Goal: Task Accomplishment & Management: Use online tool/utility

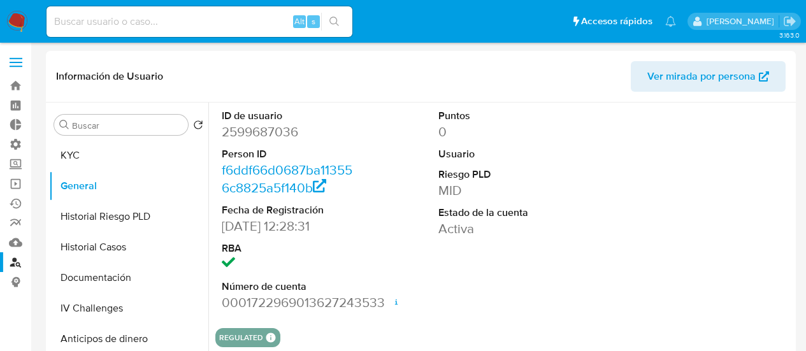
select select "10"
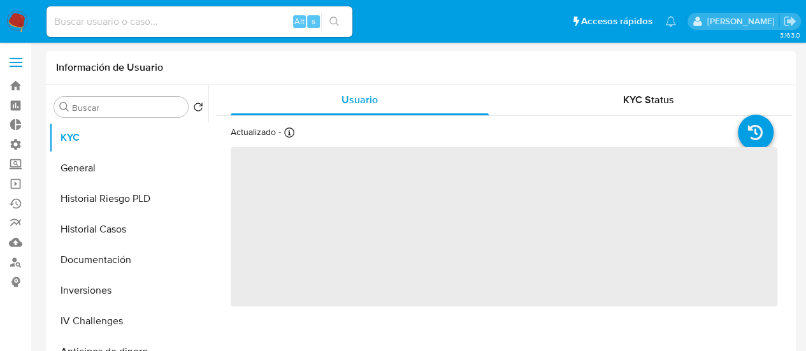
select select "10"
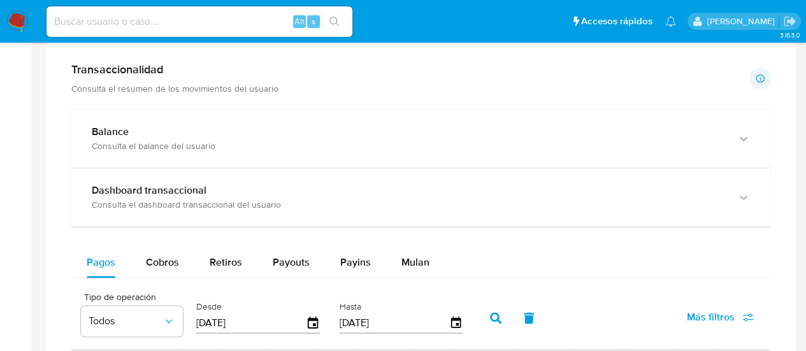
scroll to position [829, 0]
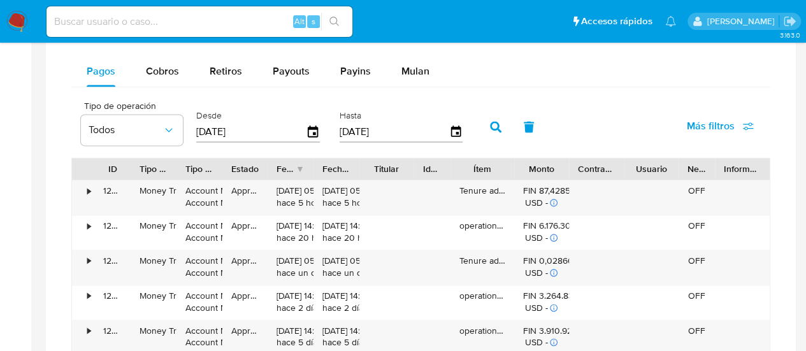
click at [707, 117] on span "Más filtros" at bounding box center [711, 126] width 48 height 31
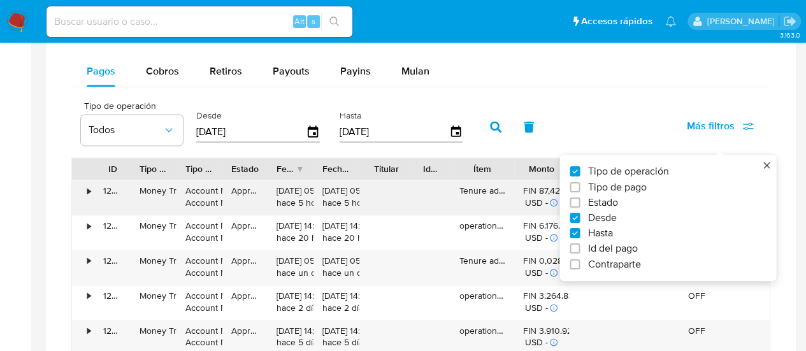
drag, startPoint x: 631, startPoint y: 244, endPoint x: 478, endPoint y: 203, distance: 158.3
click at [630, 244] on span "Id del pago" at bounding box center [613, 248] width 50 height 13
click at [580, 244] on input "Id del pago" at bounding box center [575, 248] width 10 height 10
checkbox input "true"
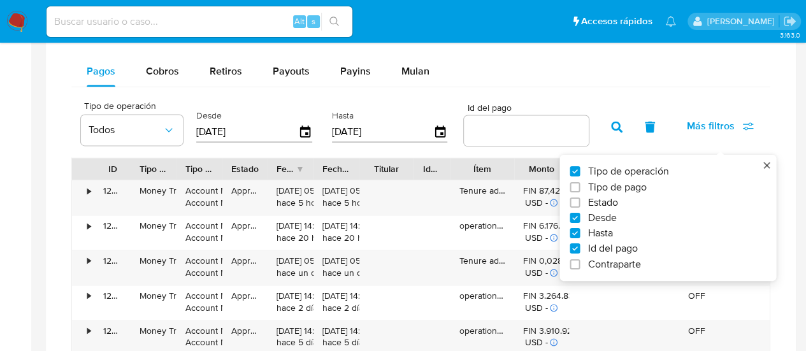
click at [490, 126] on input "number" at bounding box center [526, 130] width 125 height 17
click at [488, 126] on input "number" at bounding box center [526, 130] width 125 height 17
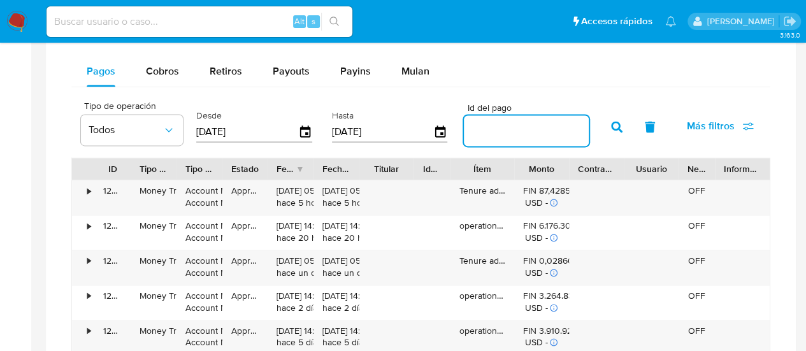
paste input "127600105811"
type input "127600105811"
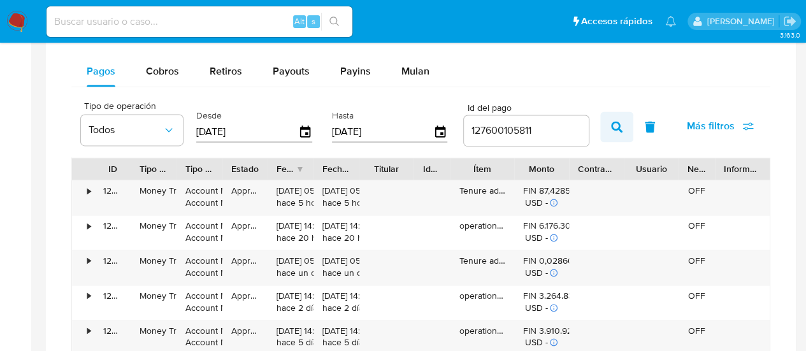
click at [616, 129] on icon "button" at bounding box center [616, 126] width 11 height 11
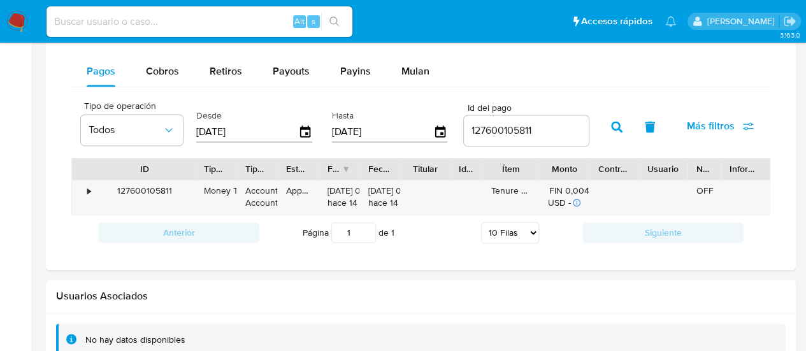
drag, startPoint x: 136, startPoint y: 171, endPoint x: 200, endPoint y: 168, distance: 64.5
click at [200, 168] on div at bounding box center [195, 169] width 23 height 22
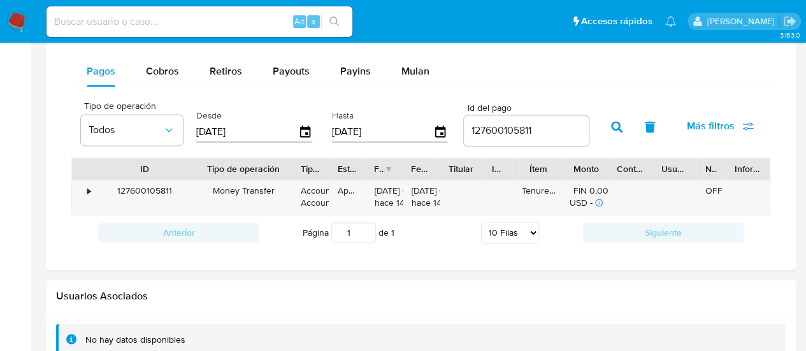
drag, startPoint x: 244, startPoint y: 171, endPoint x: 298, endPoint y: 174, distance: 53.6
click at [298, 174] on div at bounding box center [291, 169] width 23 height 22
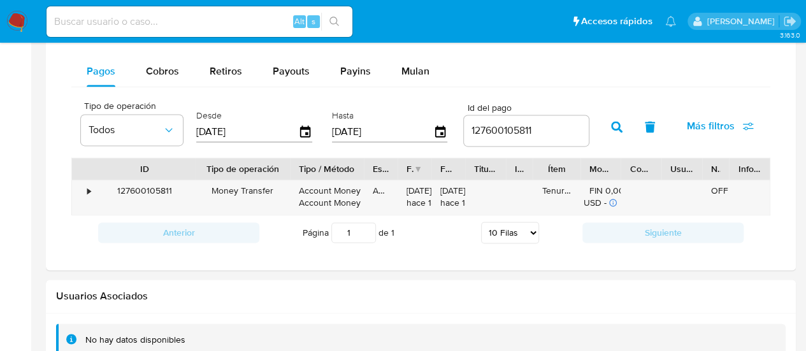
drag, startPoint x: 329, startPoint y: 173, endPoint x: 361, endPoint y: 173, distance: 31.9
click at [361, 173] on div at bounding box center [363, 169] width 23 height 22
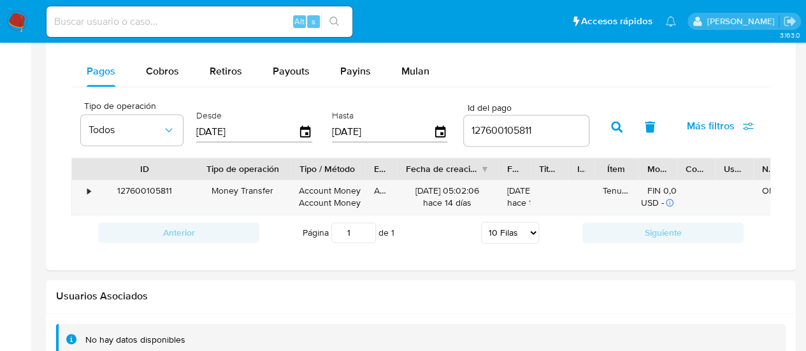
drag, startPoint x: 442, startPoint y: 166, endPoint x: 530, endPoint y: 166, distance: 88.0
click at [506, 170] on div "ID Tipo de operación Tipo / Método Estado Fecha de creación Fecha de aprobación…" at bounding box center [444, 169] width 744 height 22
click at [642, 130] on button "button" at bounding box center [650, 127] width 33 height 31
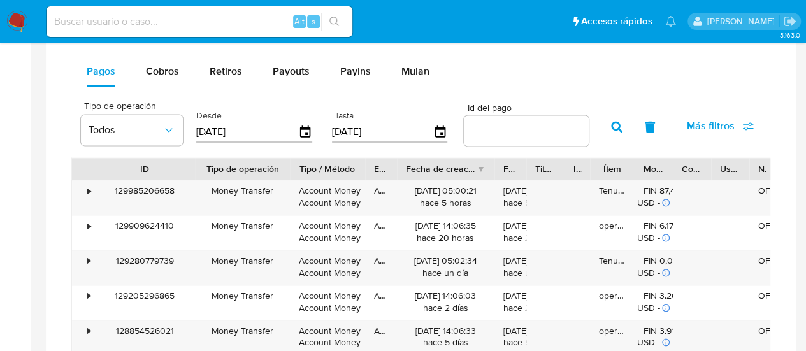
click at [304, 137] on div "18/07/2025" at bounding box center [254, 132] width 116 height 20
click at [304, 129] on icon "button" at bounding box center [305, 132] width 22 height 22
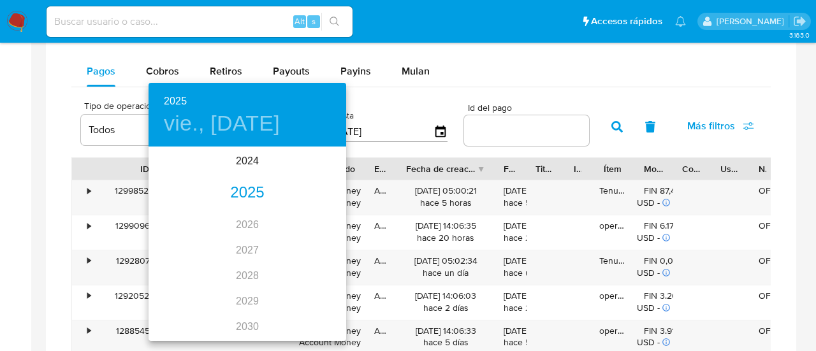
click at [250, 187] on div "2025" at bounding box center [248, 192] width 198 height 25
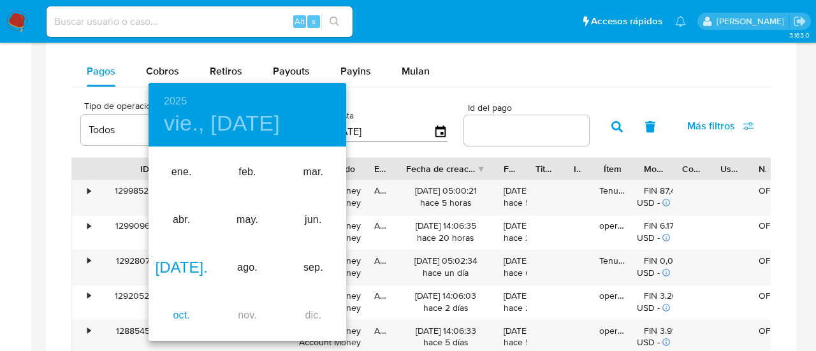
click at [177, 324] on div "oct." at bounding box center [182, 316] width 66 height 48
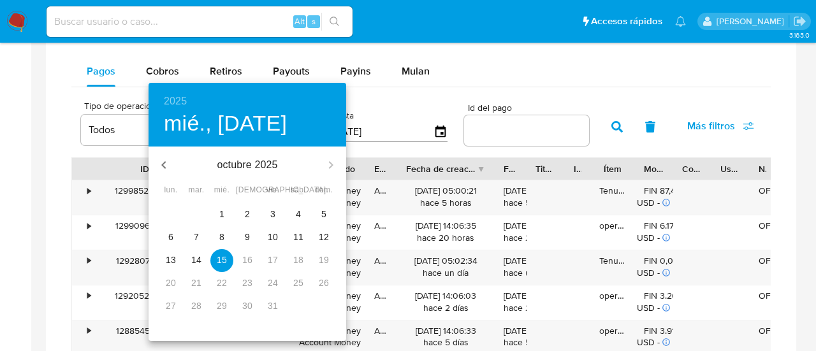
click at [222, 219] on p "1" at bounding box center [221, 214] width 5 height 13
type input "01/10/2025"
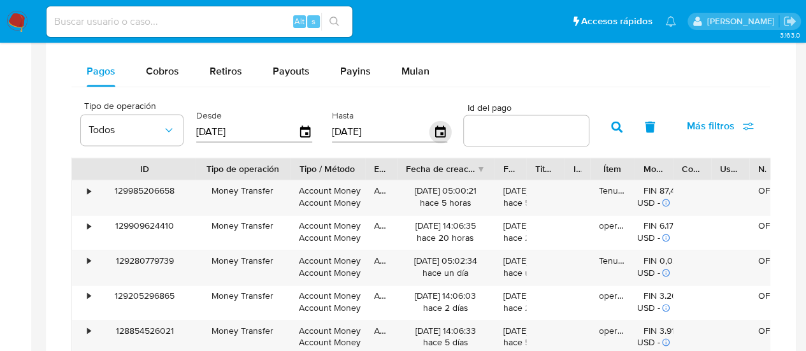
click at [437, 128] on icon "button" at bounding box center [441, 132] width 22 height 22
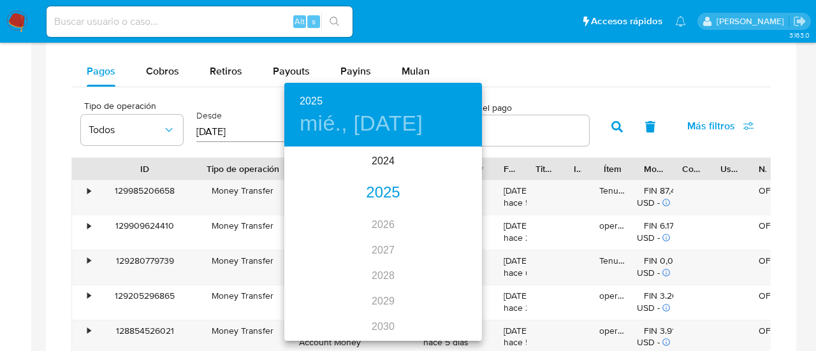
click at [384, 201] on div "2025" at bounding box center [383, 192] width 198 height 25
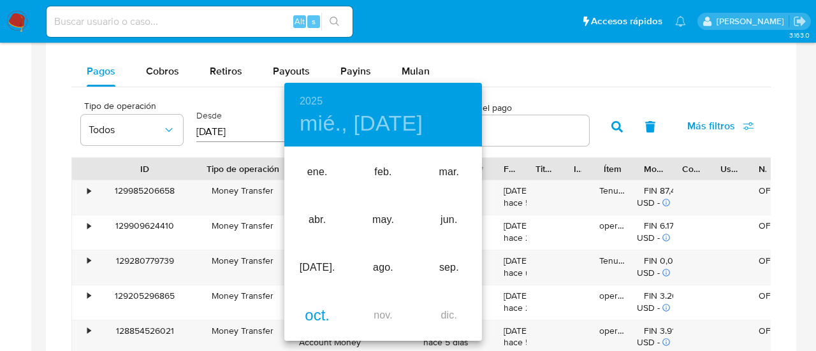
click at [320, 312] on div "oct." at bounding box center [317, 316] width 66 height 48
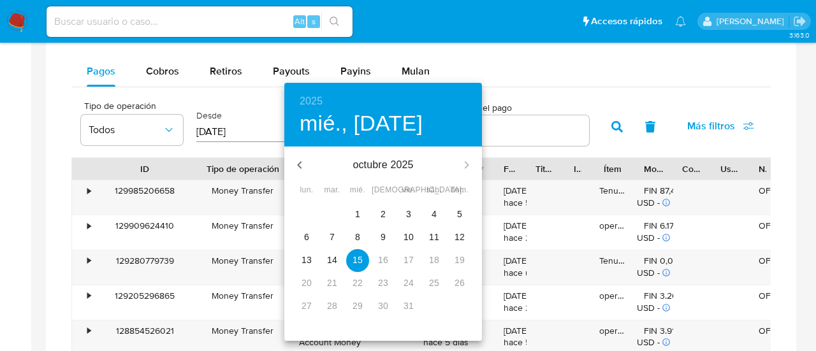
click at [356, 215] on p "1" at bounding box center [357, 214] width 5 height 13
type input "01/10/2025"
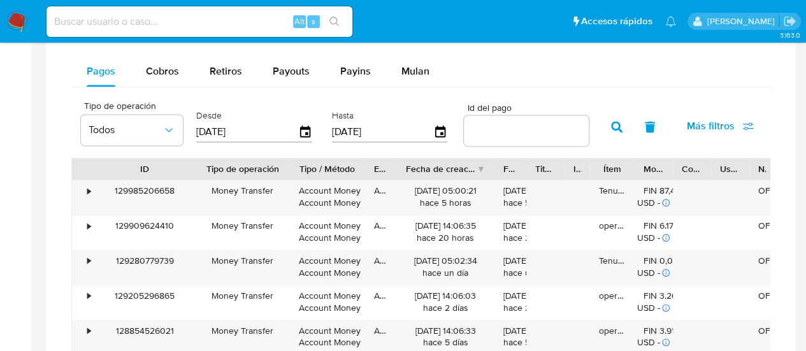
click at [620, 127] on icon "button" at bounding box center [616, 126] width 11 height 11
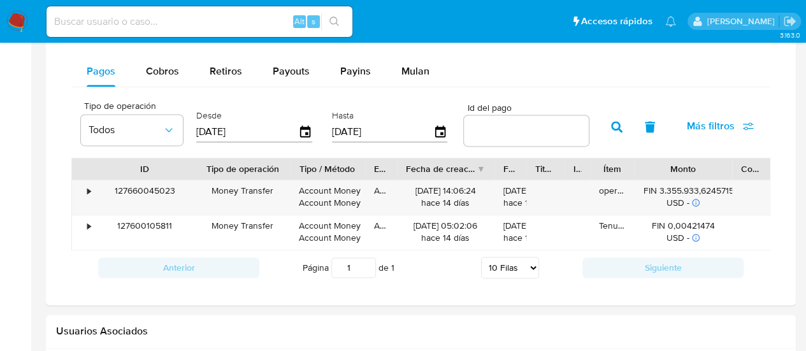
drag, startPoint x: 678, startPoint y: 167, endPoint x: 739, endPoint y: 171, distance: 60.7
click at [739, 171] on div at bounding box center [732, 169] width 23 height 22
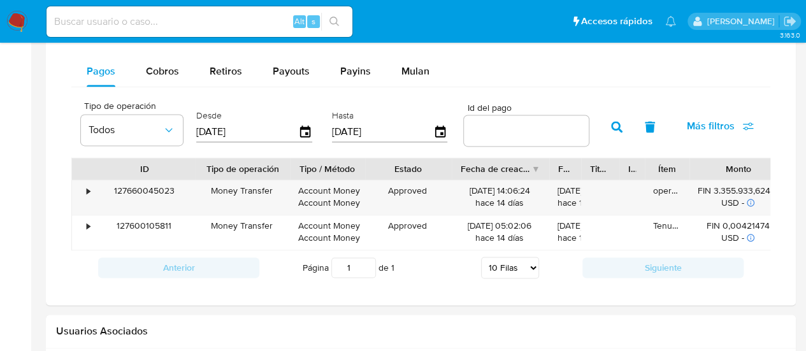
drag, startPoint x: 392, startPoint y: 168, endPoint x: 447, endPoint y: 169, distance: 54.8
click at [447, 169] on div at bounding box center [451, 169] width 23 height 22
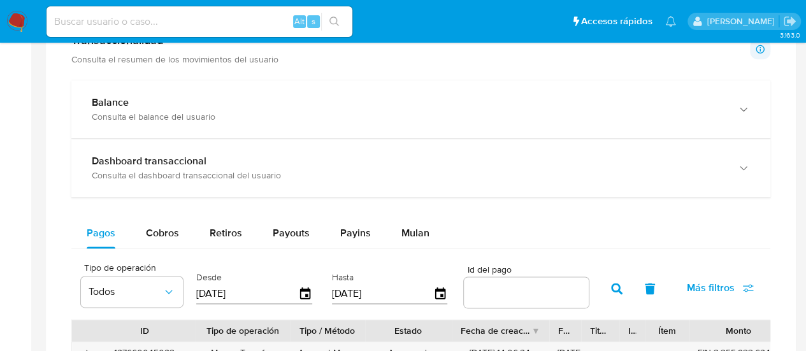
scroll to position [892, 0]
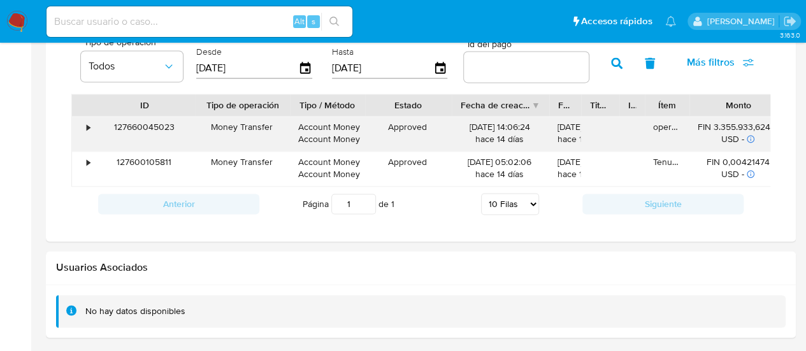
click at [85, 129] on div "•" at bounding box center [82, 134] width 22 height 34
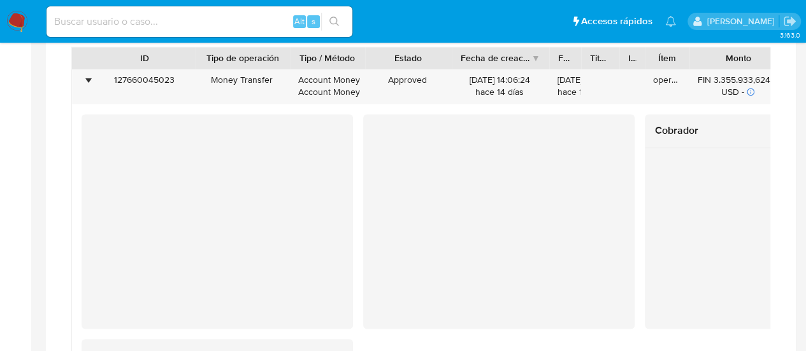
scroll to position [956, 0]
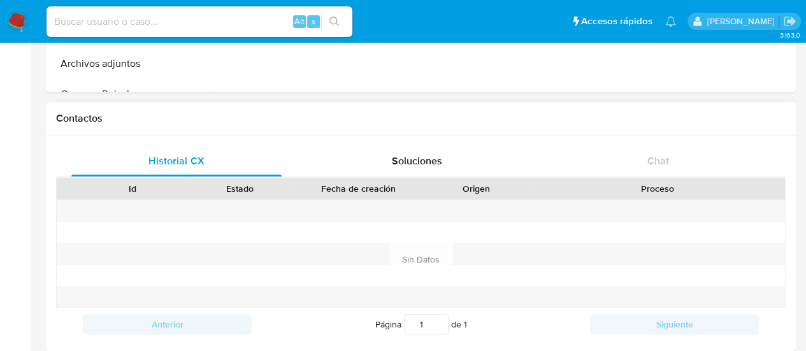
select select "10"
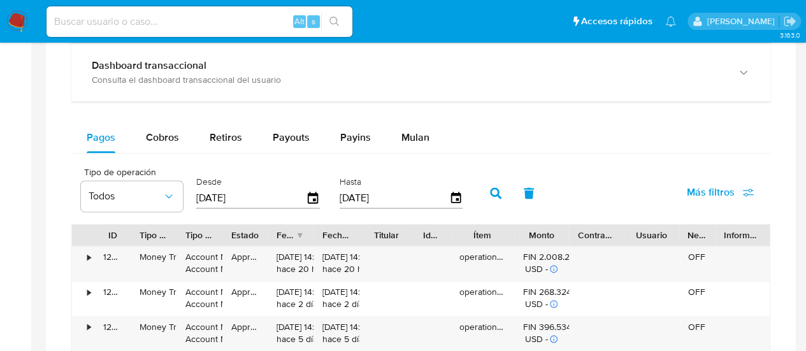
scroll to position [765, 0]
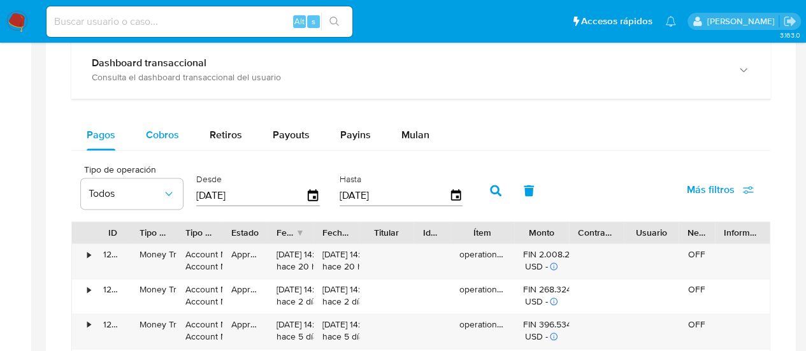
click at [157, 137] on span "Cobros" at bounding box center [162, 134] width 33 height 15
select select "10"
click at [313, 193] on icon "button" at bounding box center [313, 196] width 22 height 22
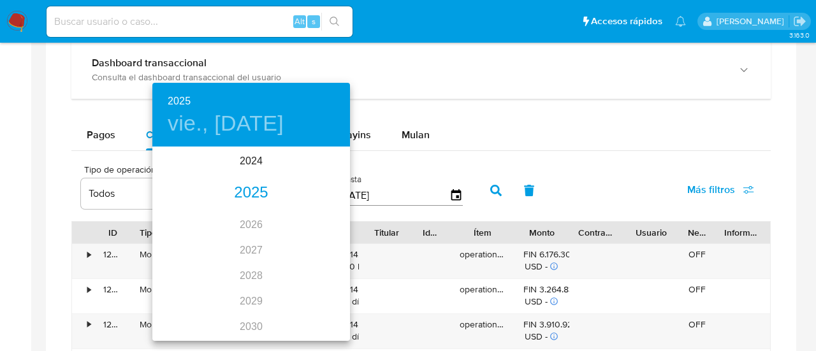
click at [240, 185] on div "2025" at bounding box center [251, 192] width 198 height 25
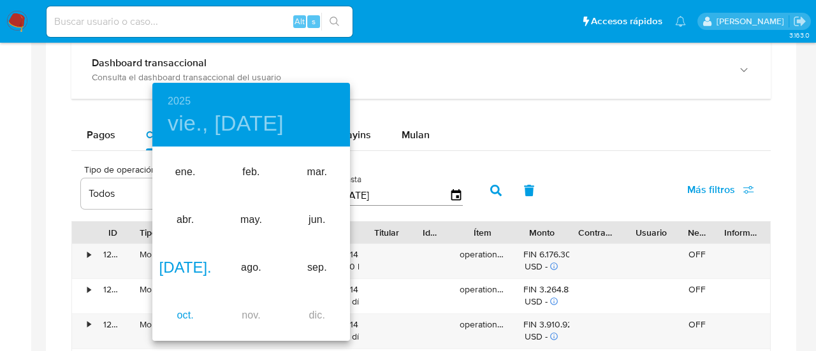
click at [177, 319] on div "oct." at bounding box center [185, 316] width 66 height 48
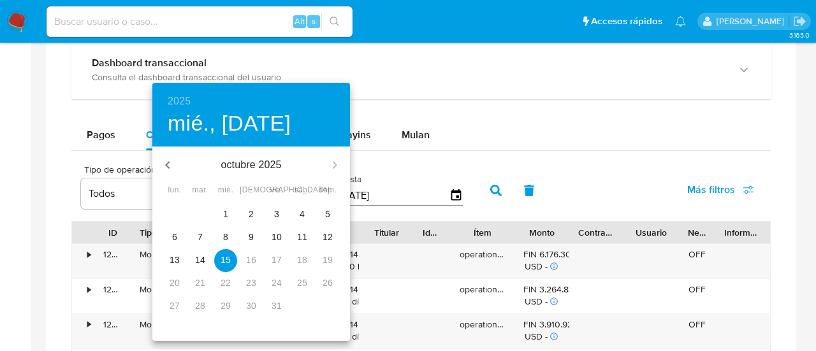
click at [229, 219] on span "1" at bounding box center [225, 214] width 23 height 13
type input "01/10/2025"
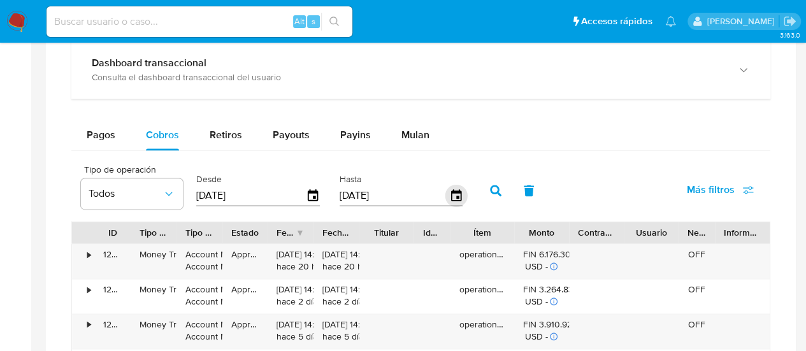
click at [458, 189] on icon "button" at bounding box center [456, 194] width 10 height 11
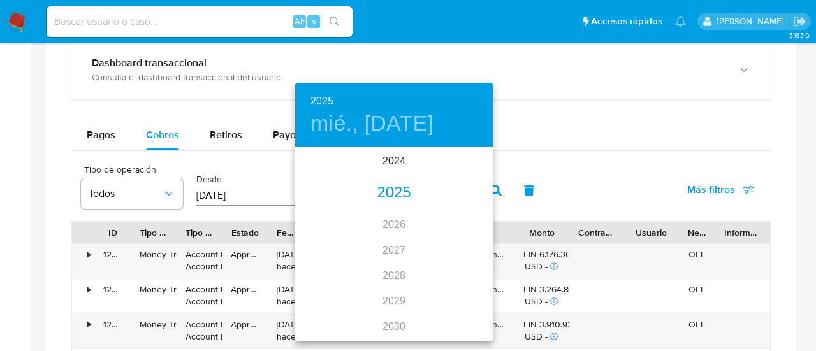
click at [388, 193] on div "2025" at bounding box center [394, 192] width 198 height 25
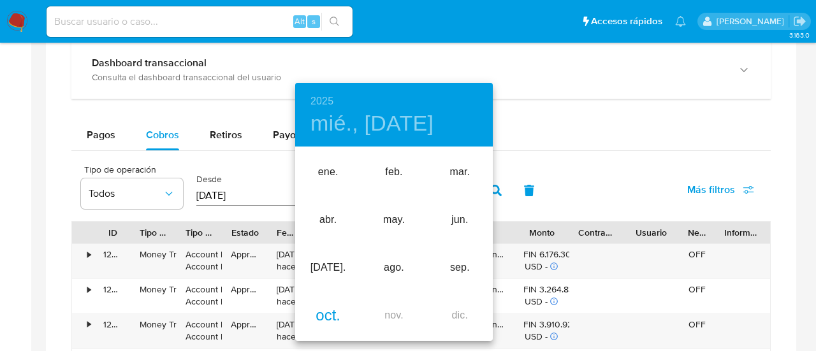
click at [333, 317] on div "oct." at bounding box center [328, 316] width 66 height 48
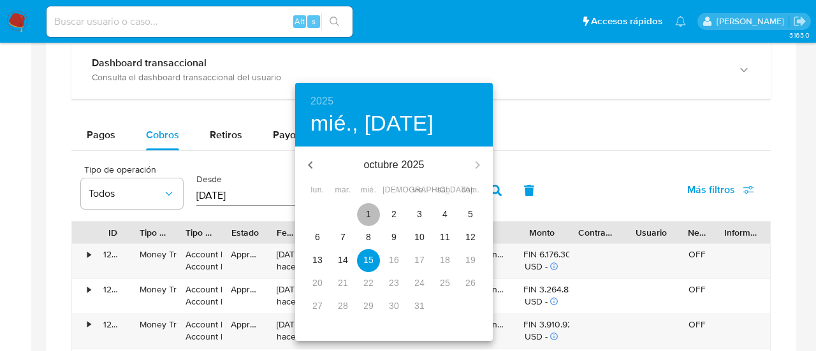
click at [368, 211] on p "1" at bounding box center [368, 214] width 5 height 13
type input "01/10/2025"
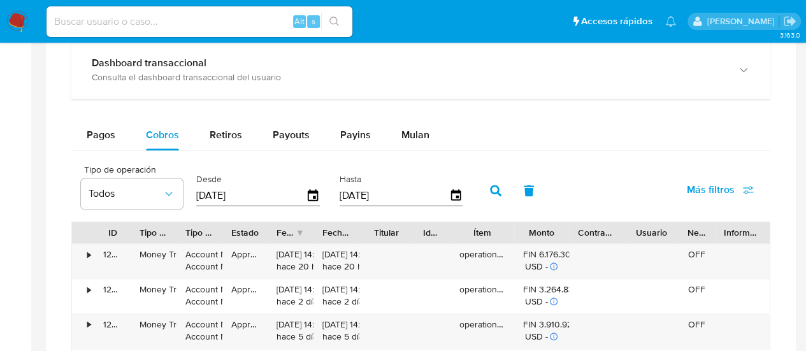
click at [497, 185] on icon "button" at bounding box center [495, 190] width 11 height 11
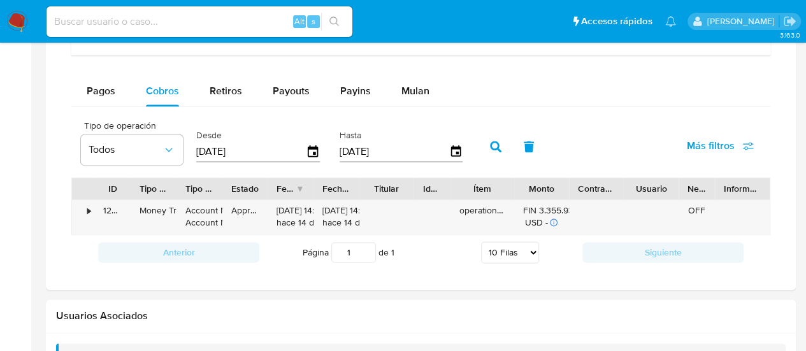
scroll to position [829, 0]
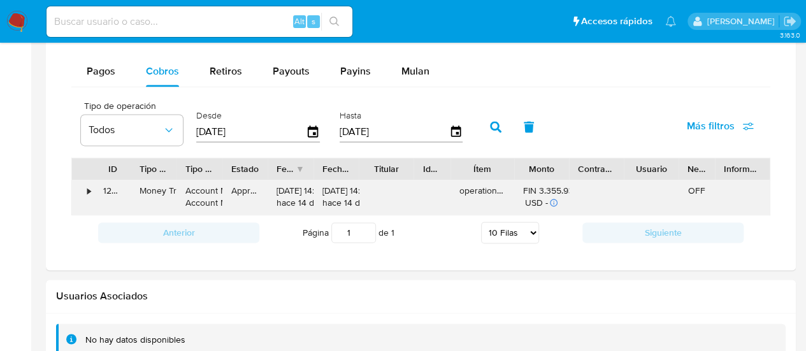
click at [91, 186] on div "•" at bounding box center [88, 191] width 3 height 12
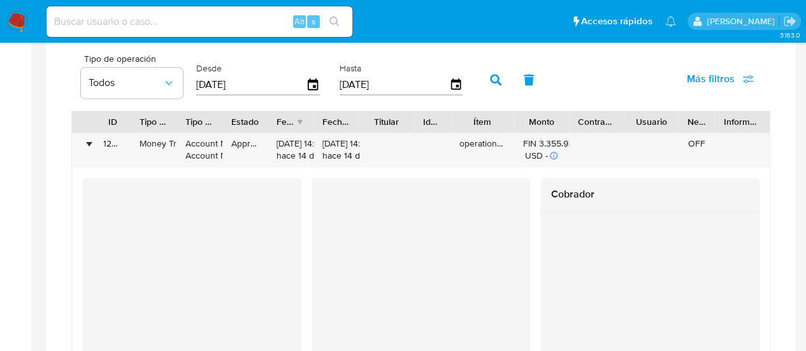
scroll to position [892, 0]
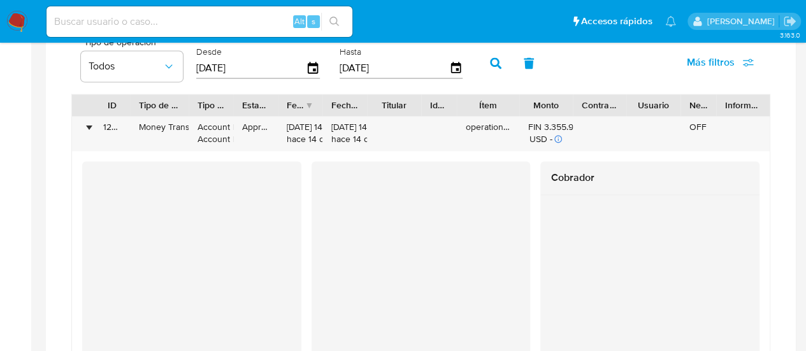
drag, startPoint x: 178, startPoint y: 112, endPoint x: 191, endPoint y: 113, distance: 13.4
click at [191, 113] on div at bounding box center [188, 105] width 23 height 22
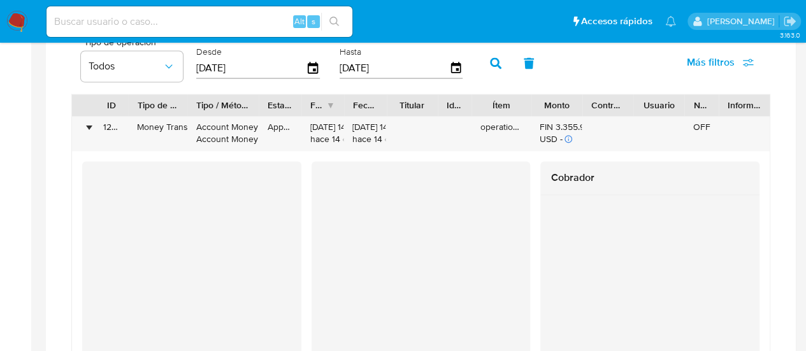
drag, startPoint x: 241, startPoint y: 106, endPoint x: 269, endPoint y: 108, distance: 28.1
click at [269, 108] on div at bounding box center [258, 105] width 23 height 22
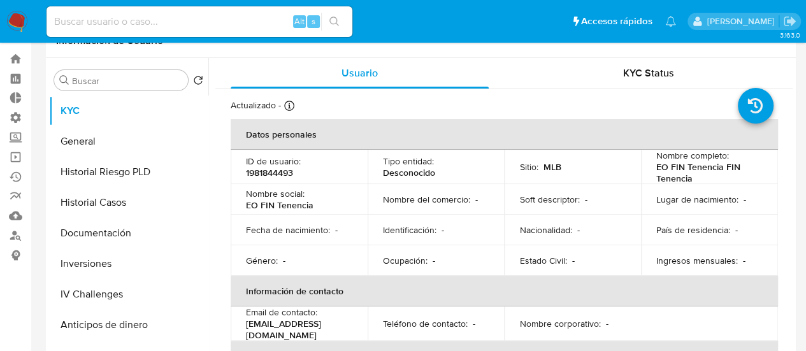
scroll to position [0, 0]
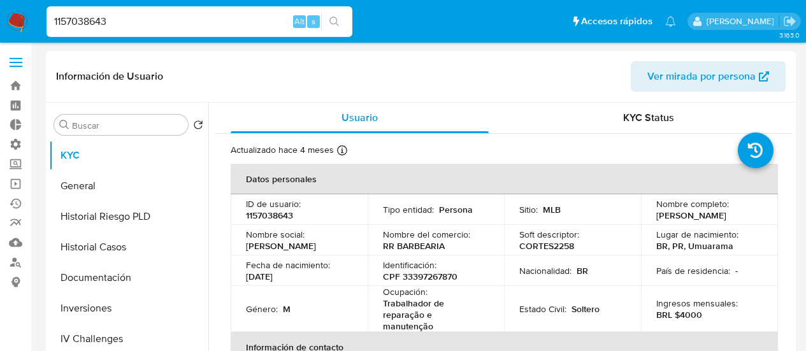
select select "10"
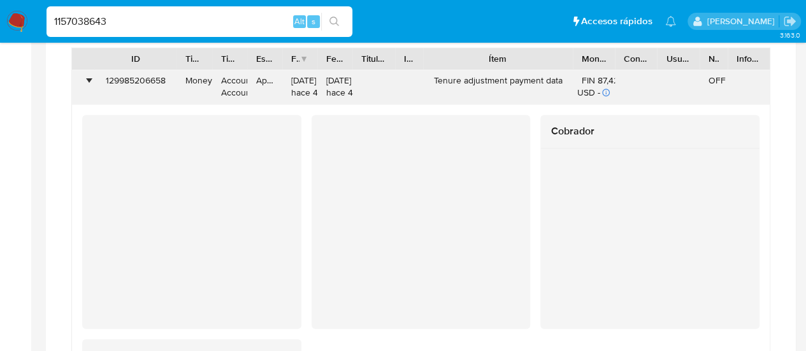
scroll to position [603, 0]
drag, startPoint x: 75, startPoint y: 75, endPoint x: 82, endPoint y: 77, distance: 7.5
click at [78, 76] on div "•" at bounding box center [83, 87] width 22 height 34
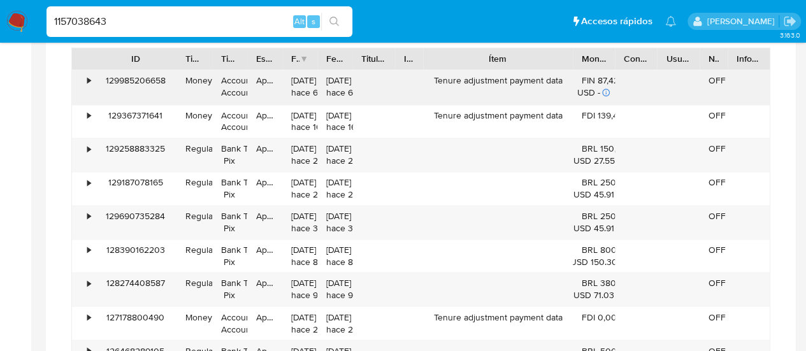
click at [85, 78] on div "•" at bounding box center [83, 87] width 22 height 34
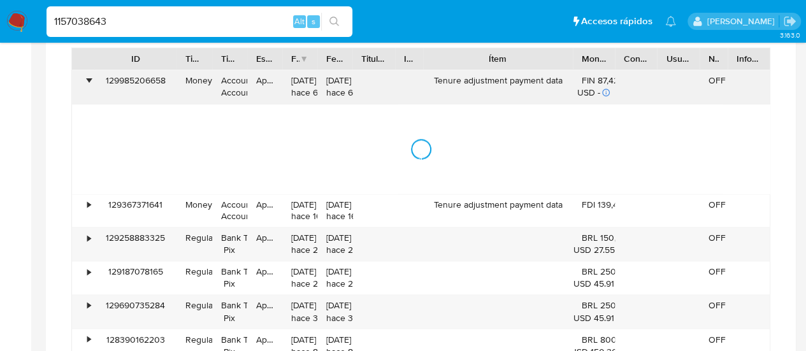
click at [87, 82] on div "•" at bounding box center [83, 87] width 22 height 34
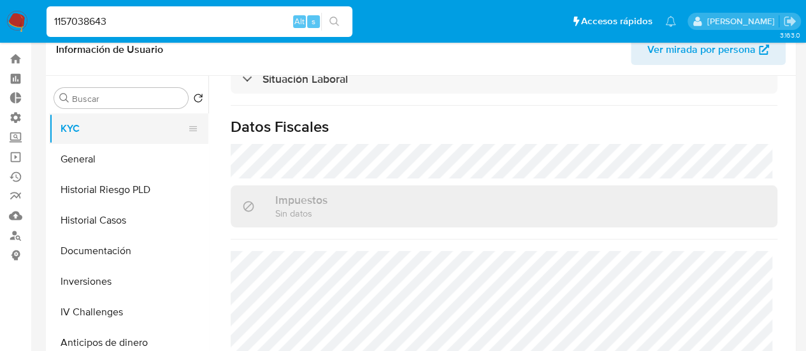
scroll to position [0, 0]
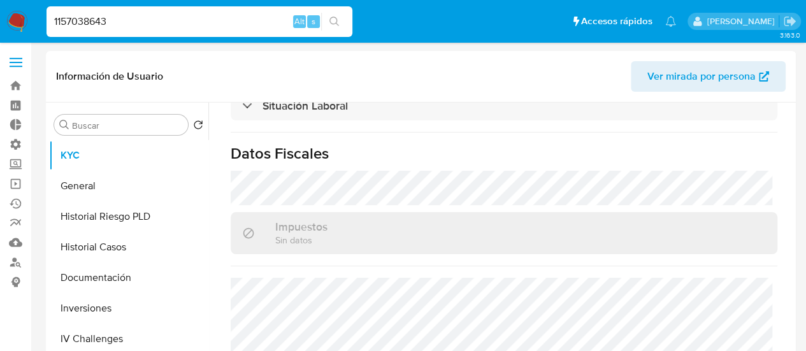
click at [20, 64] on label at bounding box center [16, 62] width 32 height 27
click at [0, 0] on input "checkbox" at bounding box center [0, 0] width 0 height 0
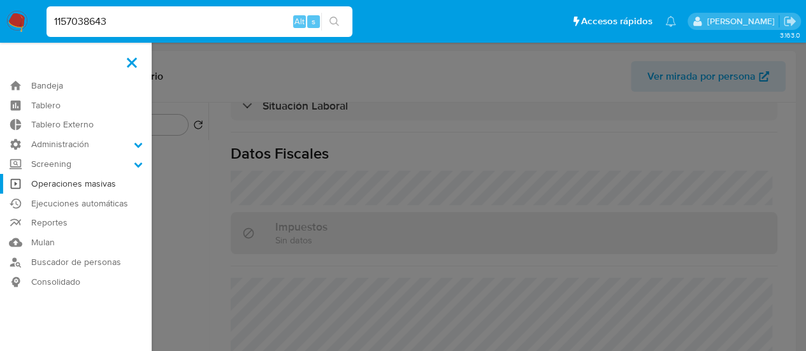
click at [96, 184] on link "Operaciones masivas" at bounding box center [76, 184] width 152 height 20
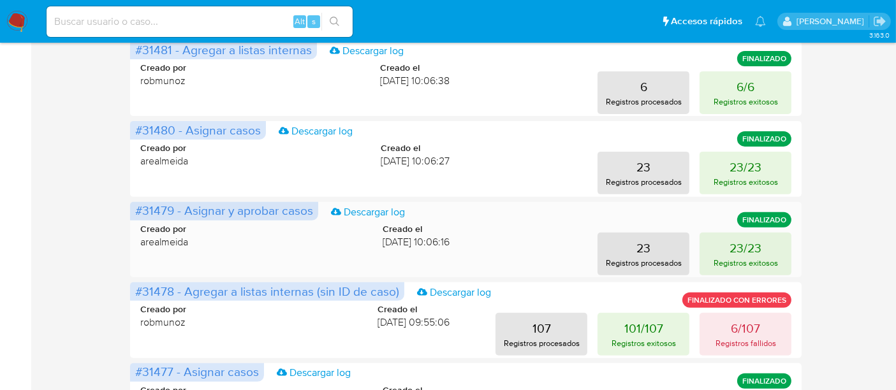
scroll to position [424, 0]
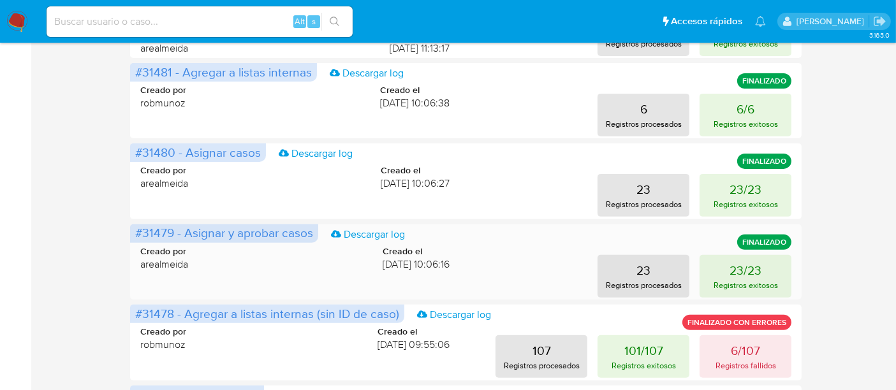
click at [531, 262] on div "23 Registros procesados 23/23 Registros exitosos" at bounding box center [631, 276] width 322 height 43
click at [557, 259] on div "23 Registros procesados 23/23 Registros exitosos" at bounding box center [631, 276] width 322 height 43
click at [557, 262] on div "23 Registros procesados 23/23 Registros exitosos" at bounding box center [631, 276] width 322 height 43
click at [382, 260] on span "[DATE] 10:06:16" at bounding box center [415, 264] width 67 height 14
click at [357, 233] on link "Descargar log" at bounding box center [368, 235] width 74 height 14
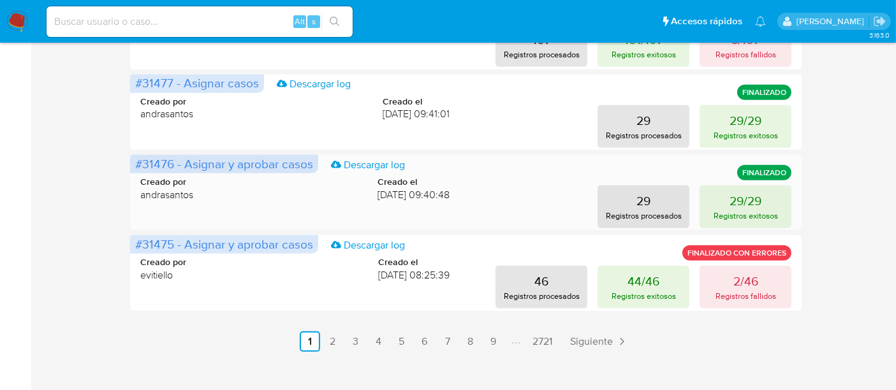
scroll to position [750, 0]
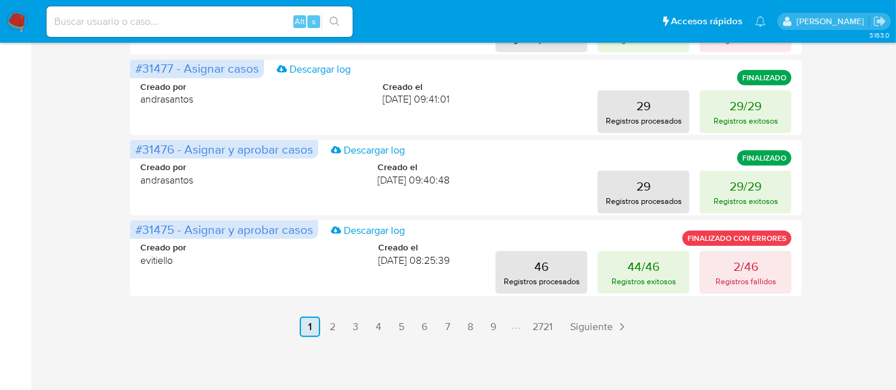
click at [335, 334] on link "2" at bounding box center [333, 327] width 20 height 20
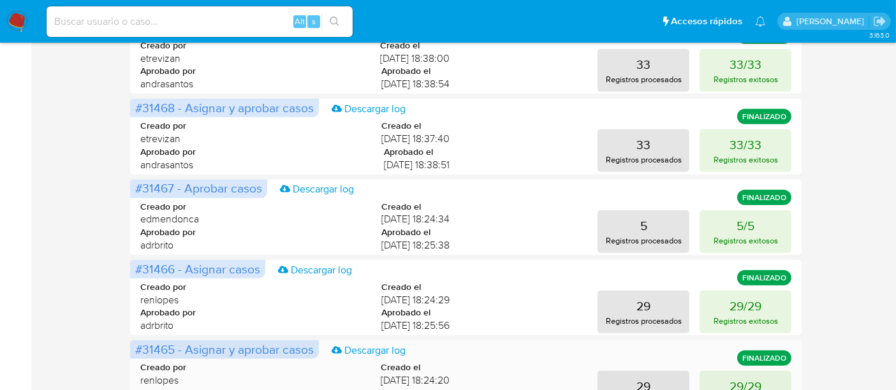
scroll to position [609, 0]
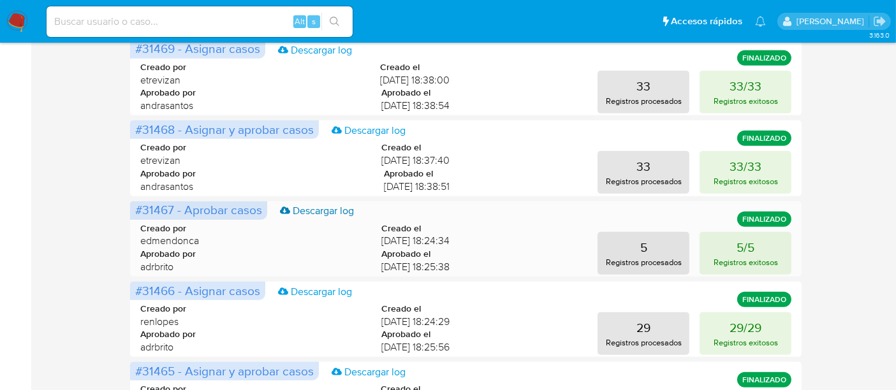
click at [303, 215] on link "Descargar log" at bounding box center [317, 211] width 74 height 14
drag, startPoint x: 10, startPoint y: 205, endPoint x: 71, endPoint y: 217, distance: 61.7
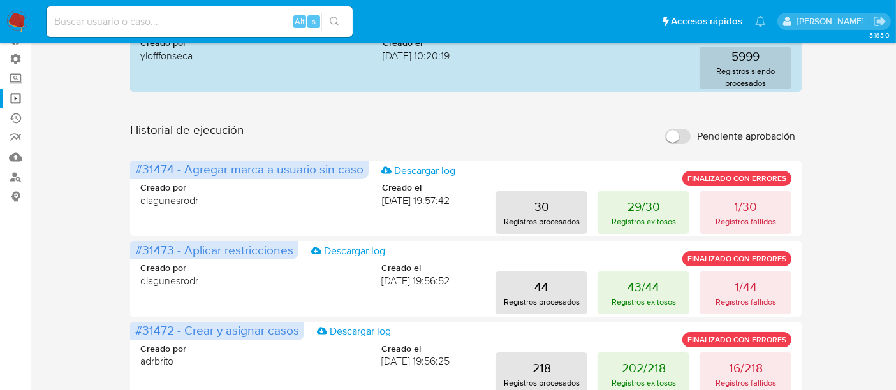
scroll to position [0, 0]
